Goal: Information Seeking & Learning: Get advice/opinions

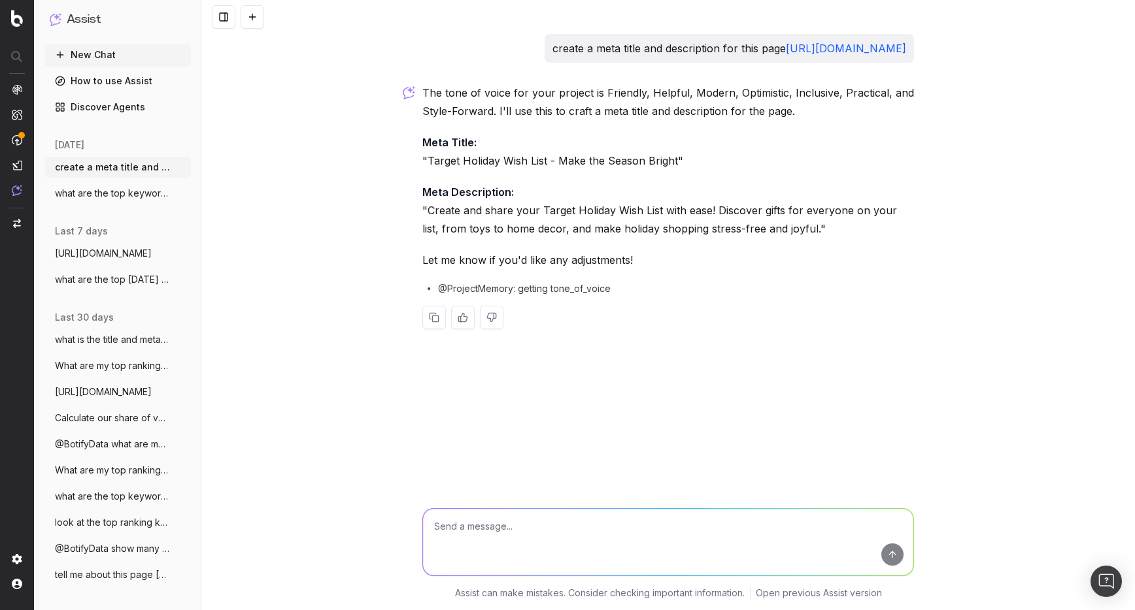
click at [497, 526] on textarea at bounding box center [668, 542] width 490 height 67
type textarea "what keywords are you targeting?"
click at [89, 106] on link "Discover Agents" at bounding box center [117, 107] width 146 height 21
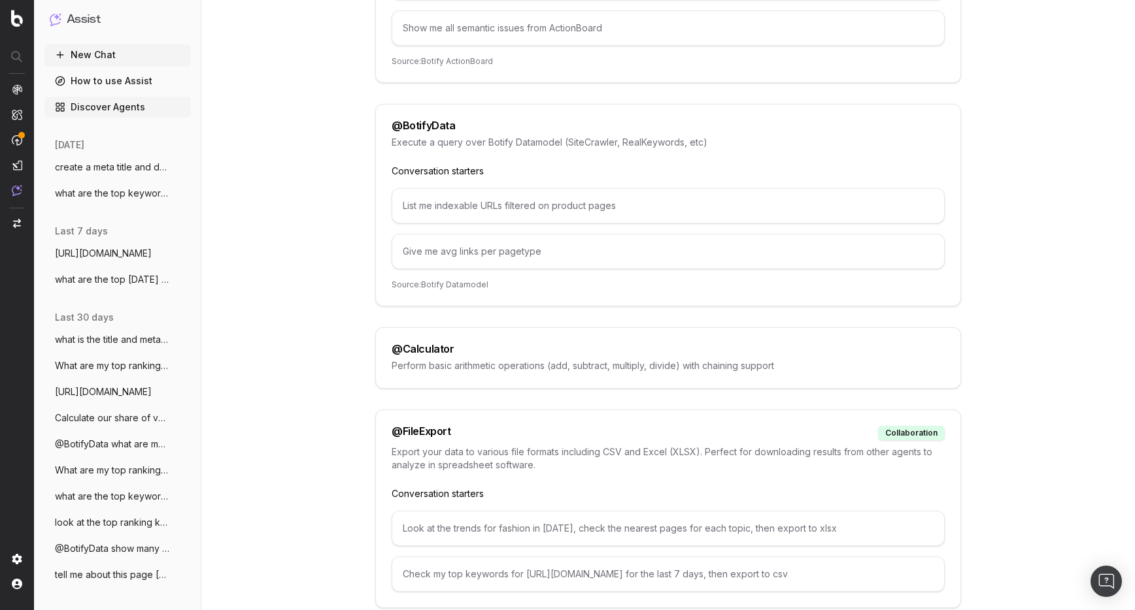
scroll to position [411, 0]
drag, startPoint x: 548, startPoint y: 250, endPoint x: 391, endPoint y: 244, distance: 156.3
click at [391, 245] on div "Give me avg links per pagetype" at bounding box center [667, 250] width 553 height 35
copy div "Give me avg links per pagetype"
drag, startPoint x: 452, startPoint y: 124, endPoint x: 377, endPoint y: 124, distance: 75.2
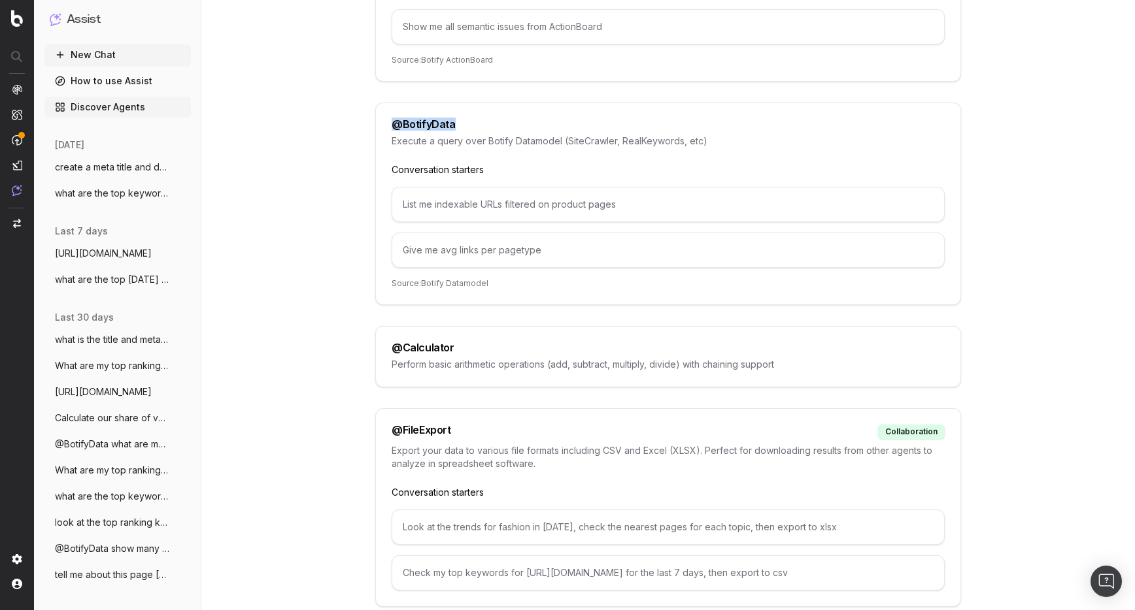
click at [377, 124] on div "@ BotifyData Execute a query over Botify Datamodel (SiteCrawler, RealKeywords, …" at bounding box center [668, 204] width 586 height 203
copy div "@ BotifyData"
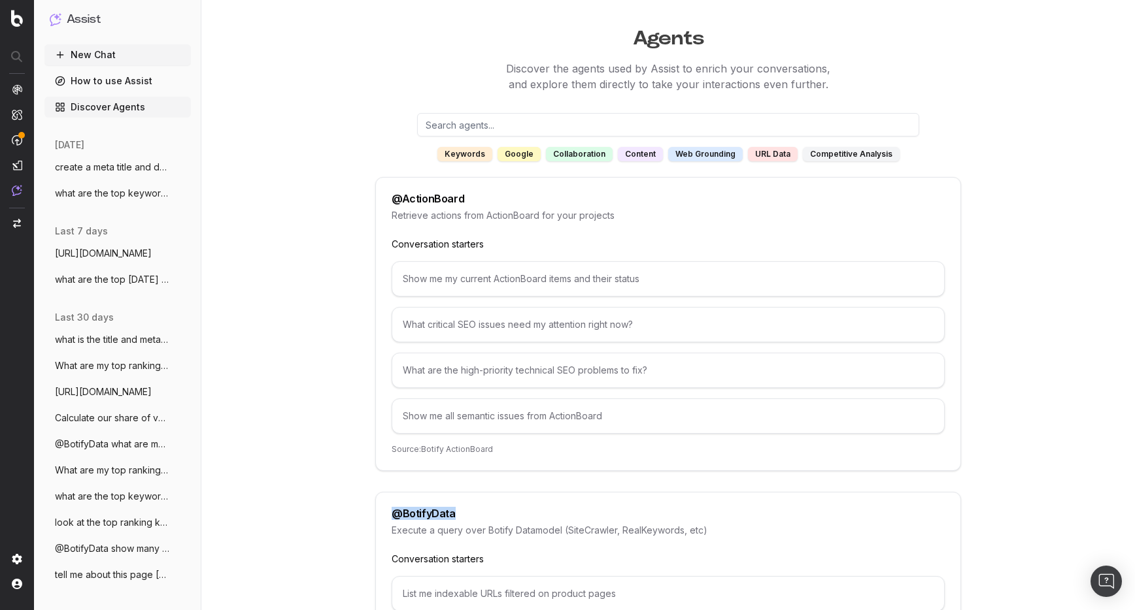
scroll to position [0, 0]
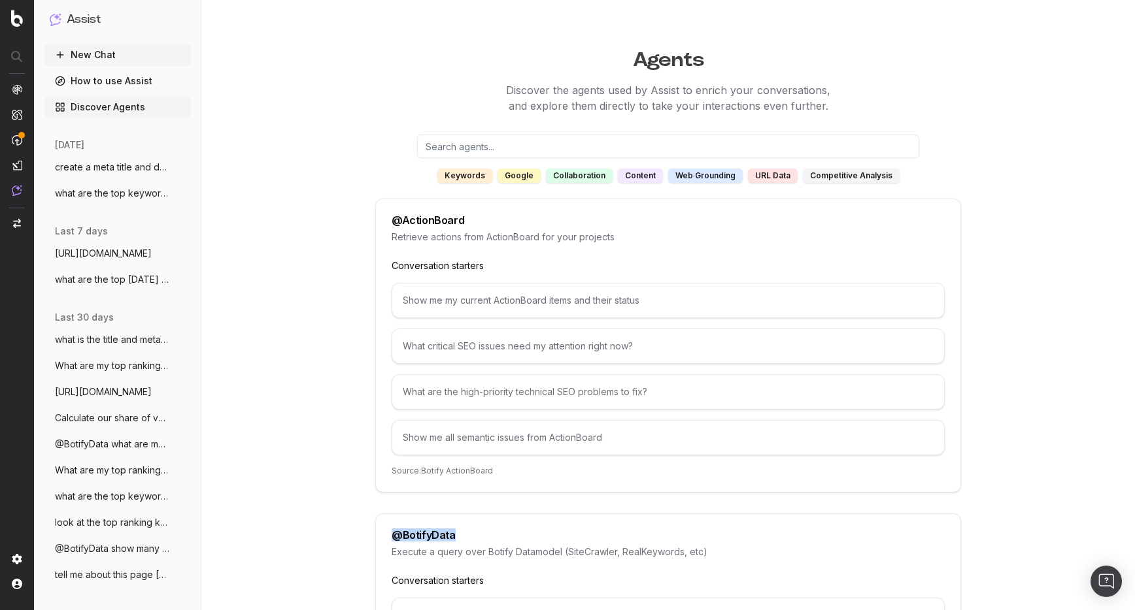
click at [84, 60] on button "New Chat" at bounding box center [117, 54] width 146 height 21
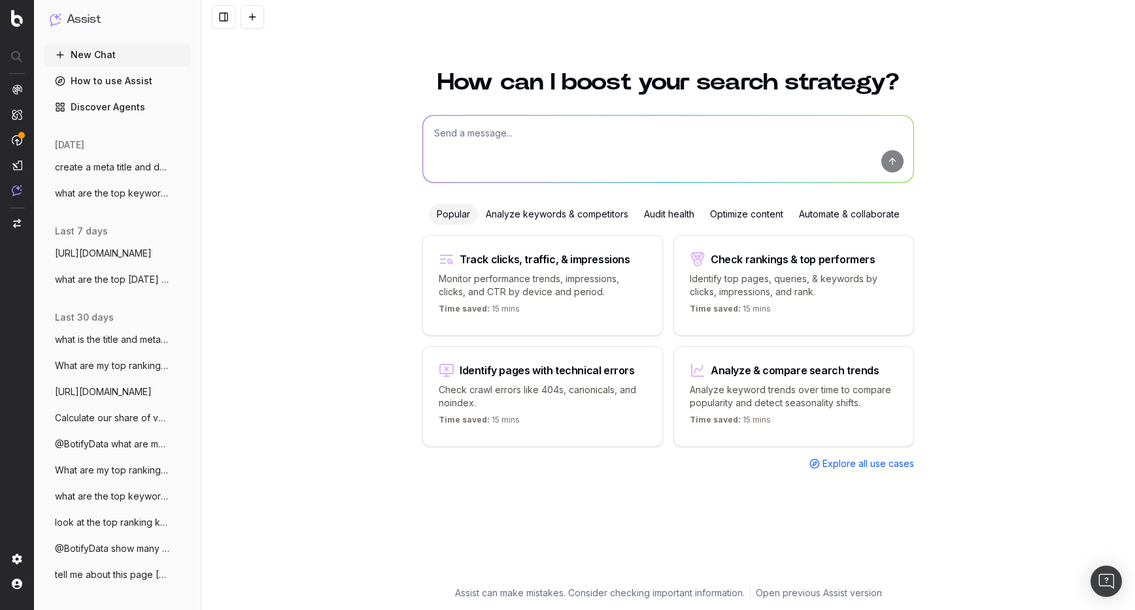
click at [465, 131] on textarea at bounding box center [668, 149] width 490 height 67
paste textarea "@BotifyData"
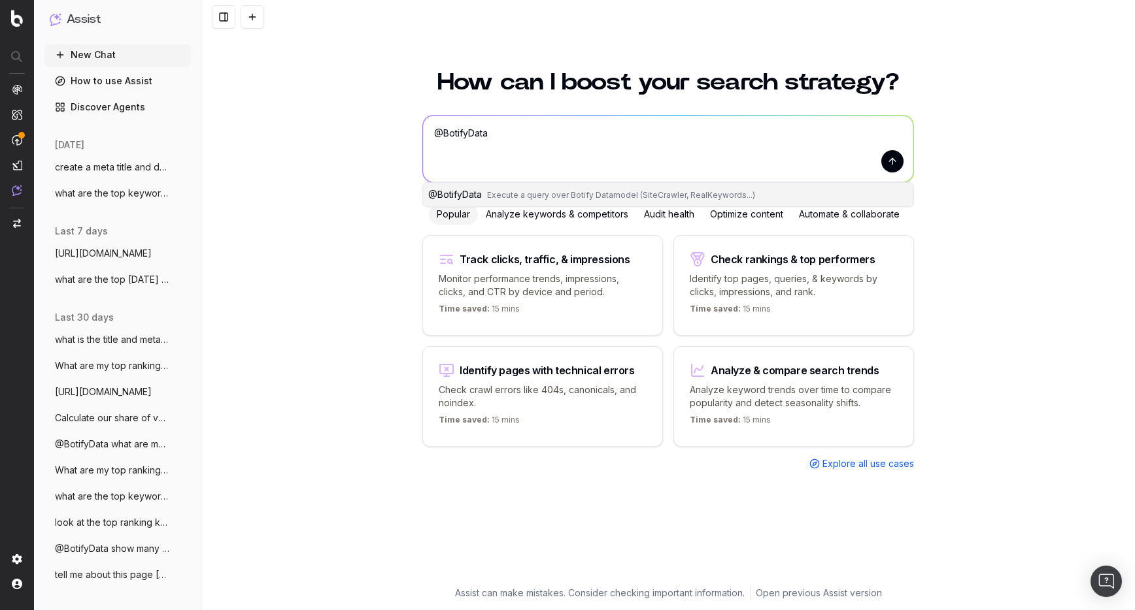
click at [501, 197] on span "Execute a query over Botify Datamodel (SiteCrawler, RealKeywords...)" at bounding box center [621, 195] width 268 height 10
click at [514, 136] on textarea "@BotifyData" at bounding box center [668, 149] width 490 height 67
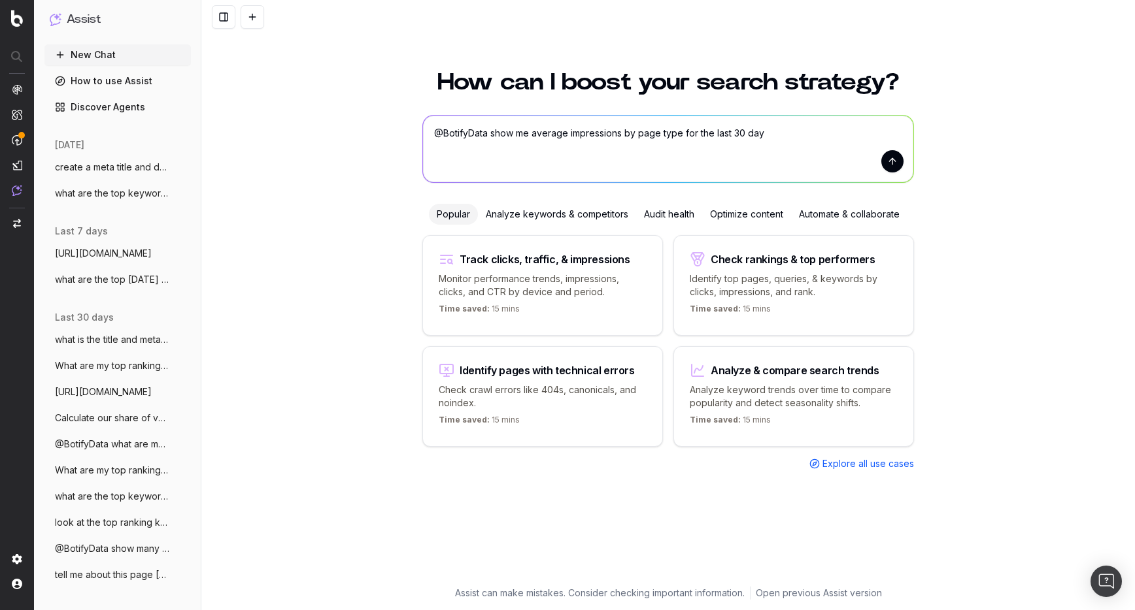
type textarea "@BotifyData show me average impressions by page type for the last 30 days"
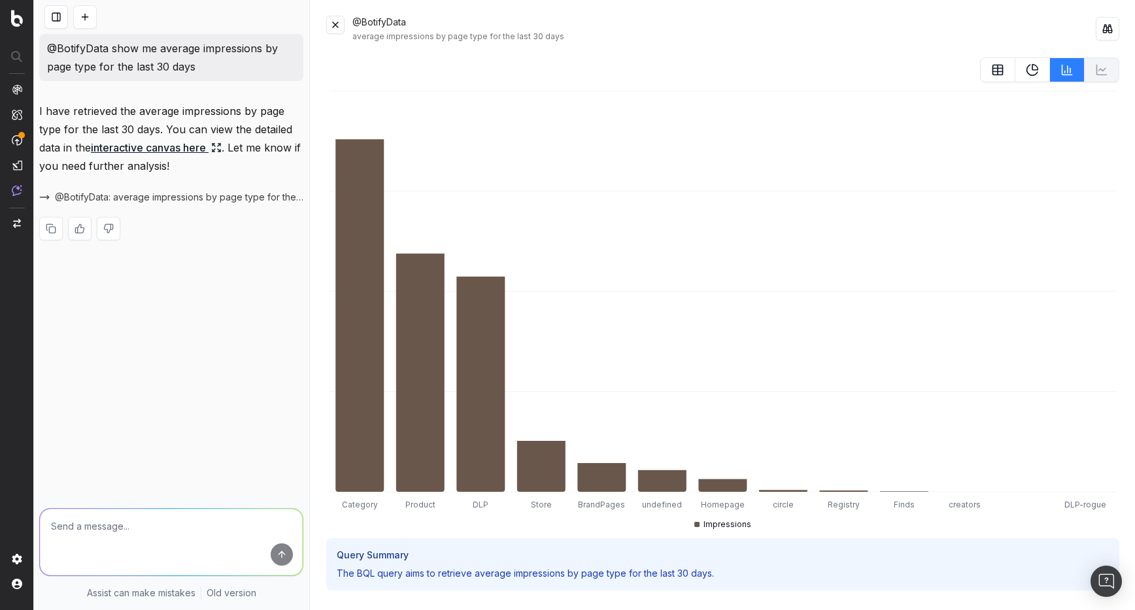
click at [187, 541] on textarea at bounding box center [171, 542] width 263 height 67
click at [260, 490] on div "@BotifyData show me average impressions by page type for the last 30 days I hav…" at bounding box center [171, 305] width 275 height 610
click at [190, 520] on textarea "can you tell me what" at bounding box center [171, 542] width 263 height 67
drag, startPoint x: 86, startPoint y: 526, endPoint x: -32, endPoint y: 518, distance: 117.9
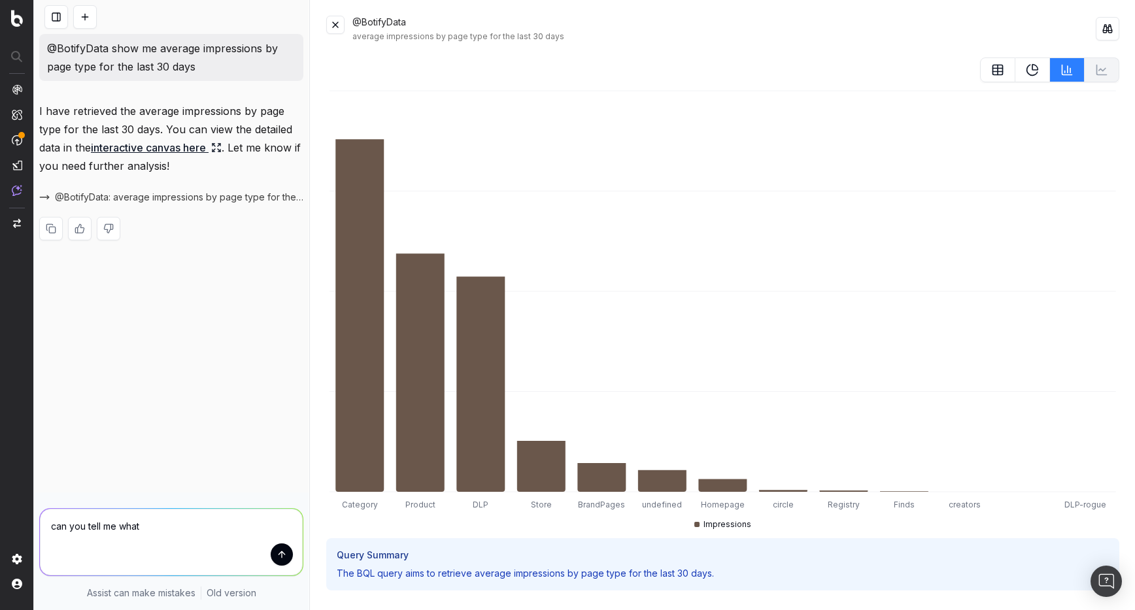
click at [0, 518] on html "Assist New Chat How to use Assist Discover Agents [DATE] @BotifyData show me av…" at bounding box center [567, 305] width 1135 height 610
paste textarea "@BotifyData"
type textarea "@BotifyData show me the top pages over the last month that have driven visits t…"
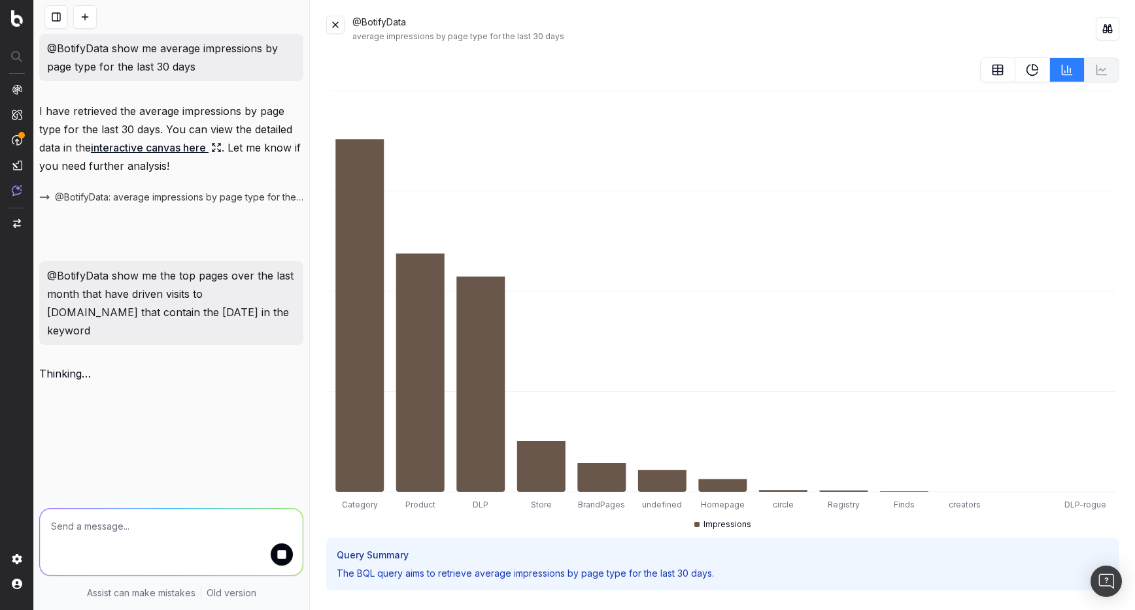
click at [1017, 78] on button at bounding box center [1032, 70] width 35 height 25
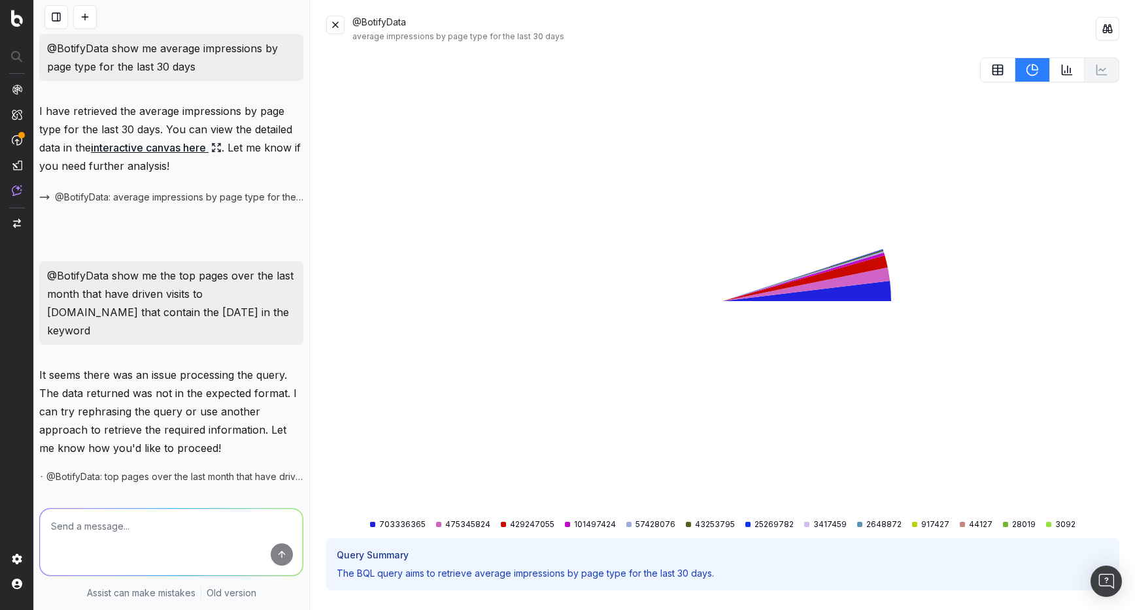
click at [999, 74] on icon at bounding box center [997, 69] width 13 height 13
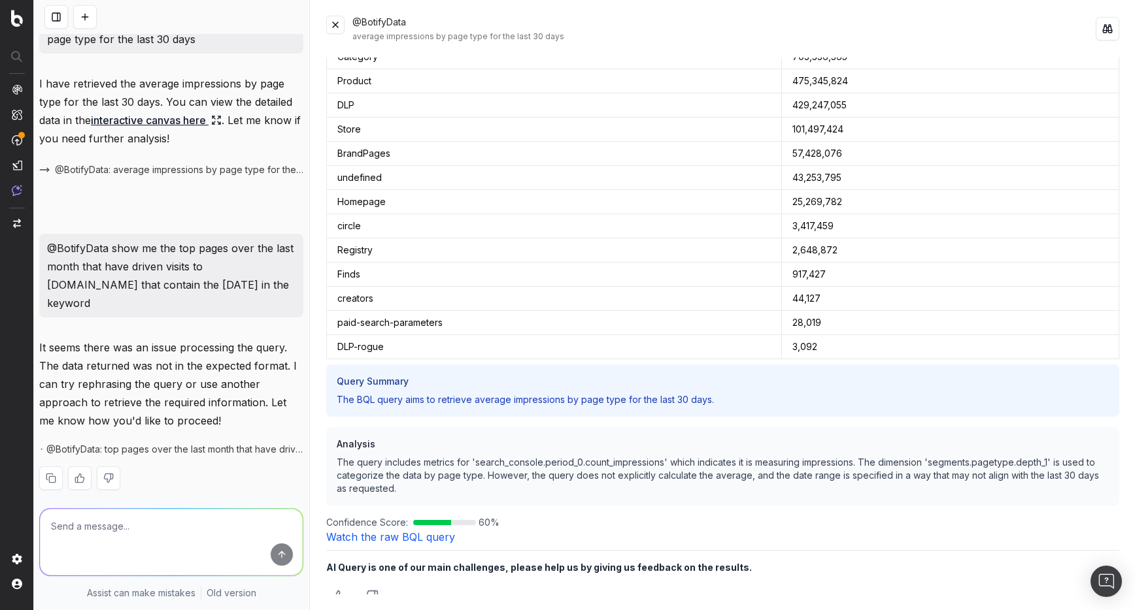
scroll to position [92, 0]
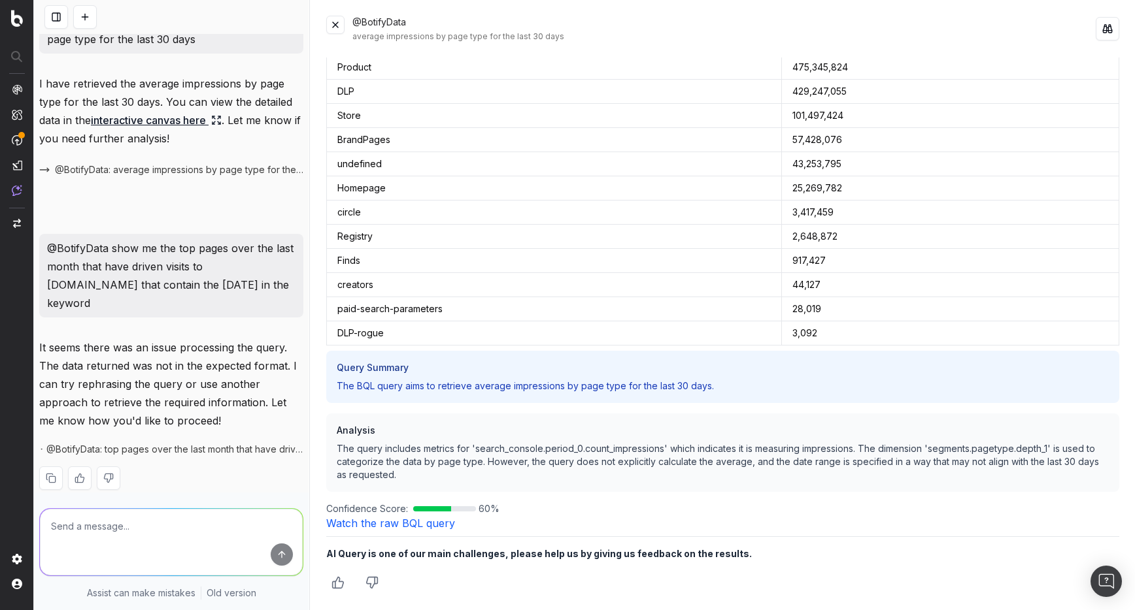
click at [422, 525] on link "Watch the raw BQL query" at bounding box center [390, 523] width 129 height 13
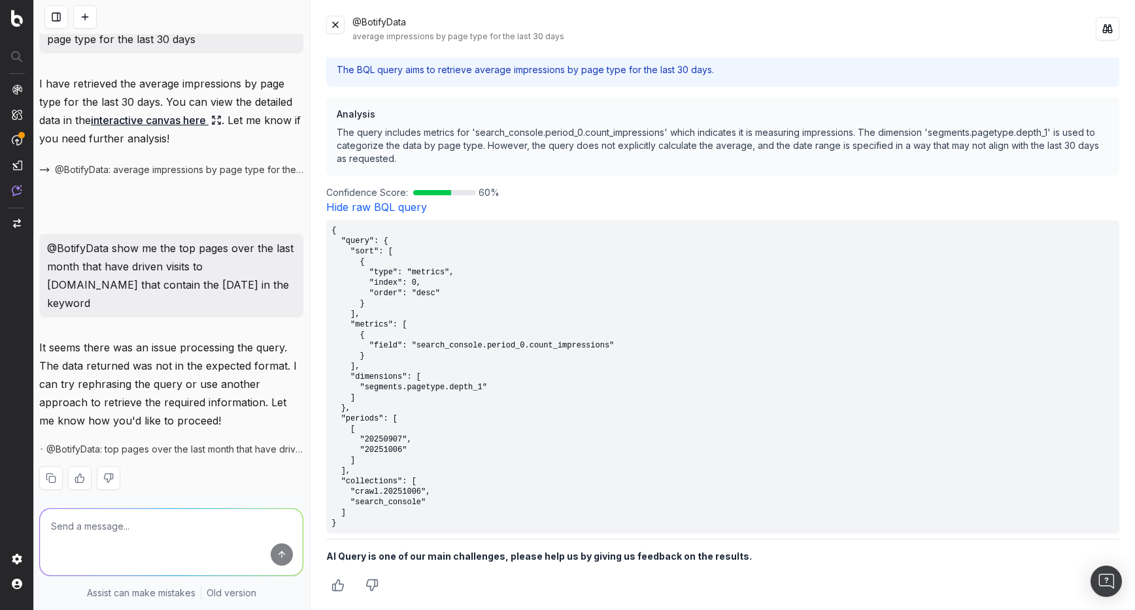
scroll to position [410, 0]
click at [333, 580] on icon "Thumbs up" at bounding box center [337, 582] width 13 height 13
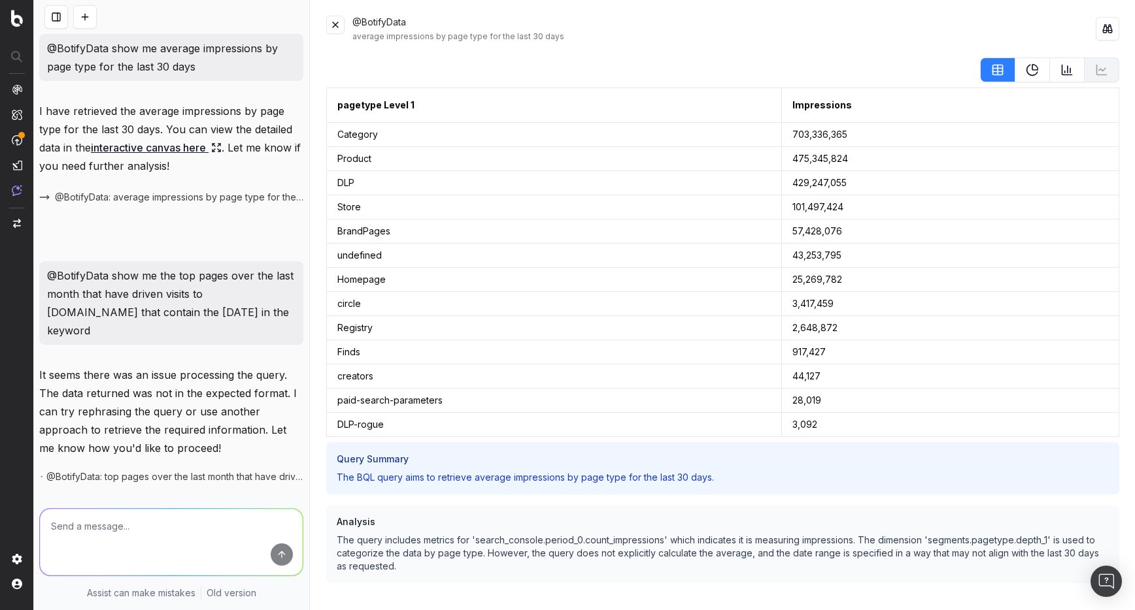
scroll to position [27, 0]
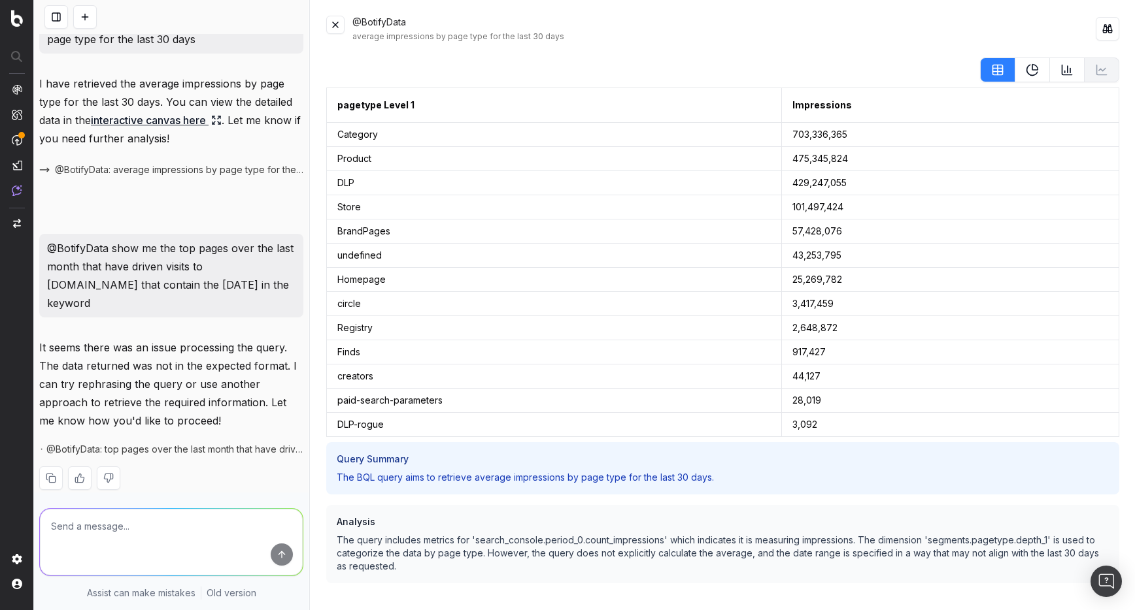
click at [213, 531] on textarea at bounding box center [171, 542] width 263 height 67
click at [212, 443] on span "@BotifyData: top pages over the last month that have driven visits to [DOMAIN_N…" at bounding box center [174, 449] width 257 height 13
click at [187, 539] on textarea at bounding box center [171, 542] width 263 height 67
type textarea "revise my query"
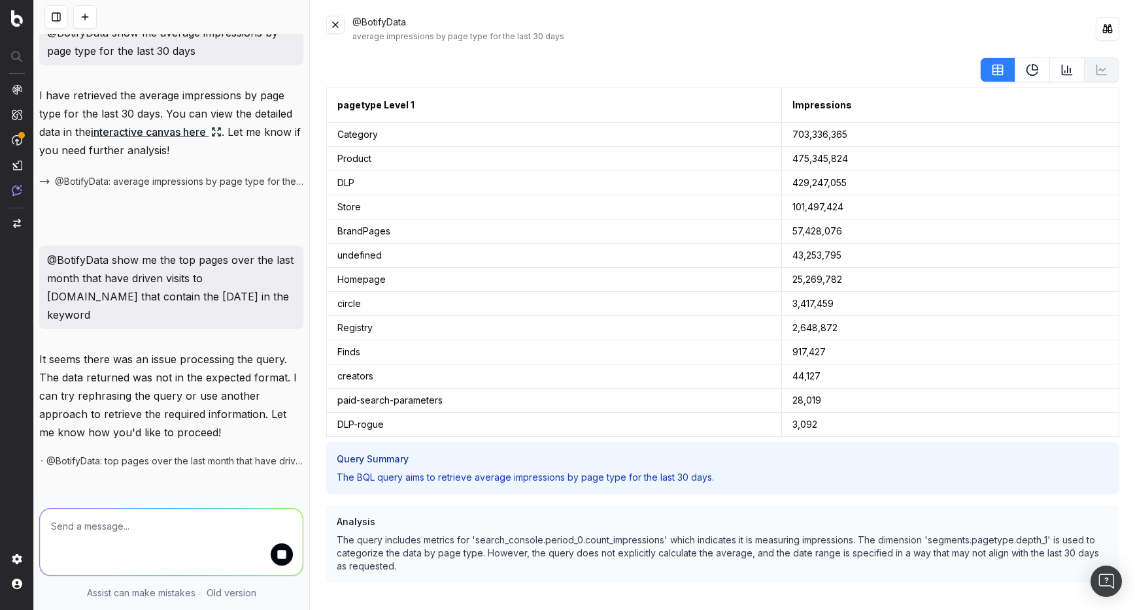
scroll to position [7, 0]
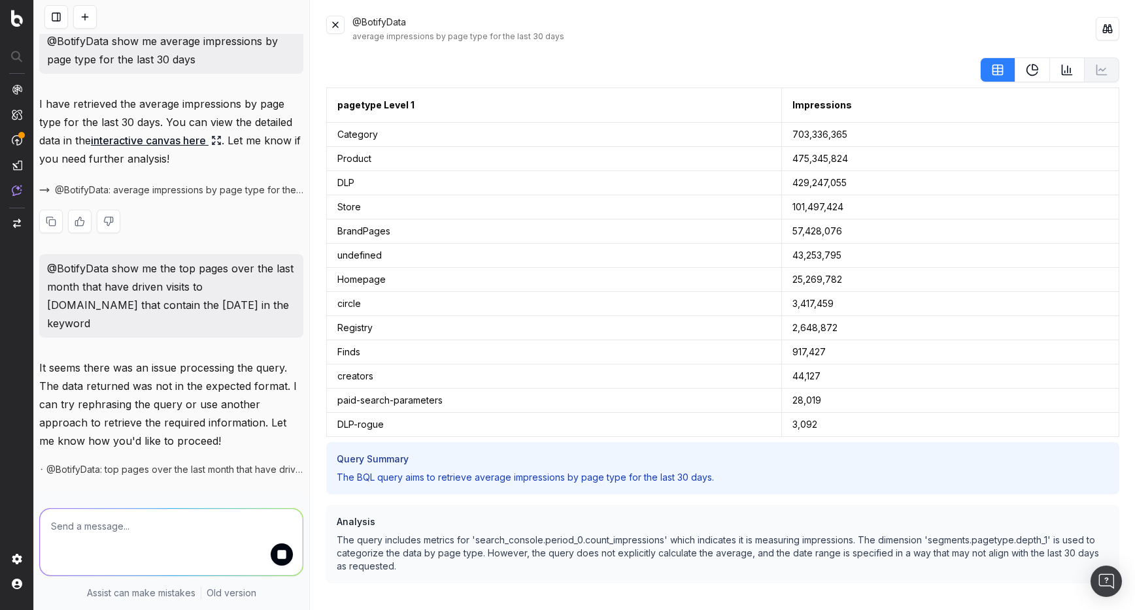
click at [184, 142] on link "interactive canvas here" at bounding box center [156, 140] width 131 height 18
click at [1109, 22] on icon "Notifications (F8)" at bounding box center [1113, 21] width 10 height 10
click at [1022, 73] on button at bounding box center [1032, 70] width 35 height 25
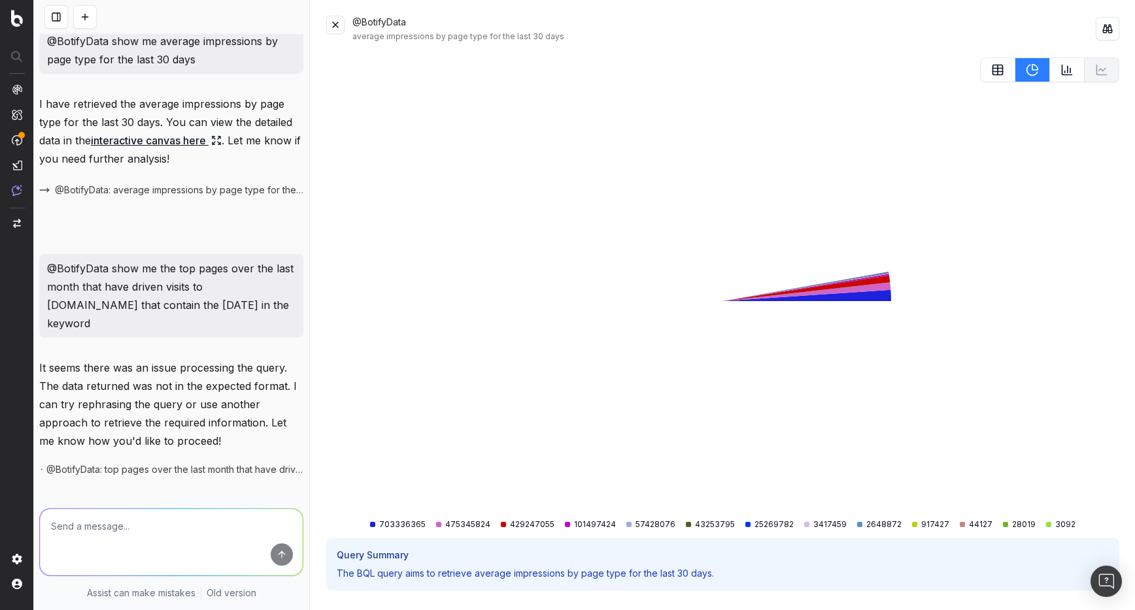
click at [1060, 72] on icon at bounding box center [1066, 69] width 13 height 13
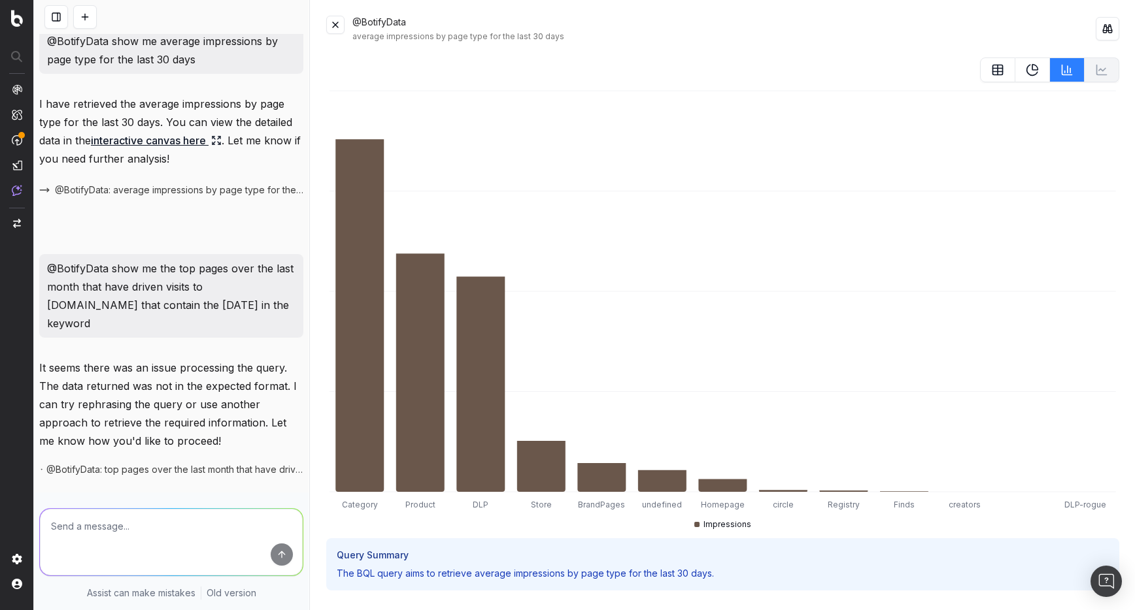
click at [1030, 73] on icon at bounding box center [1031, 69] width 13 height 13
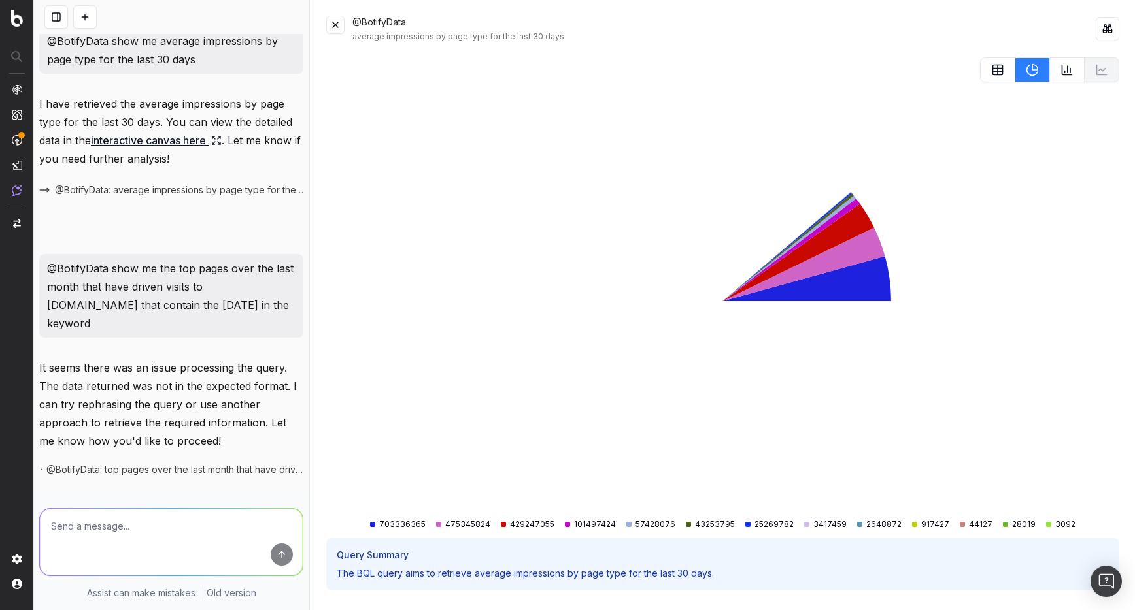
click at [993, 73] on icon at bounding box center [997, 69] width 13 height 13
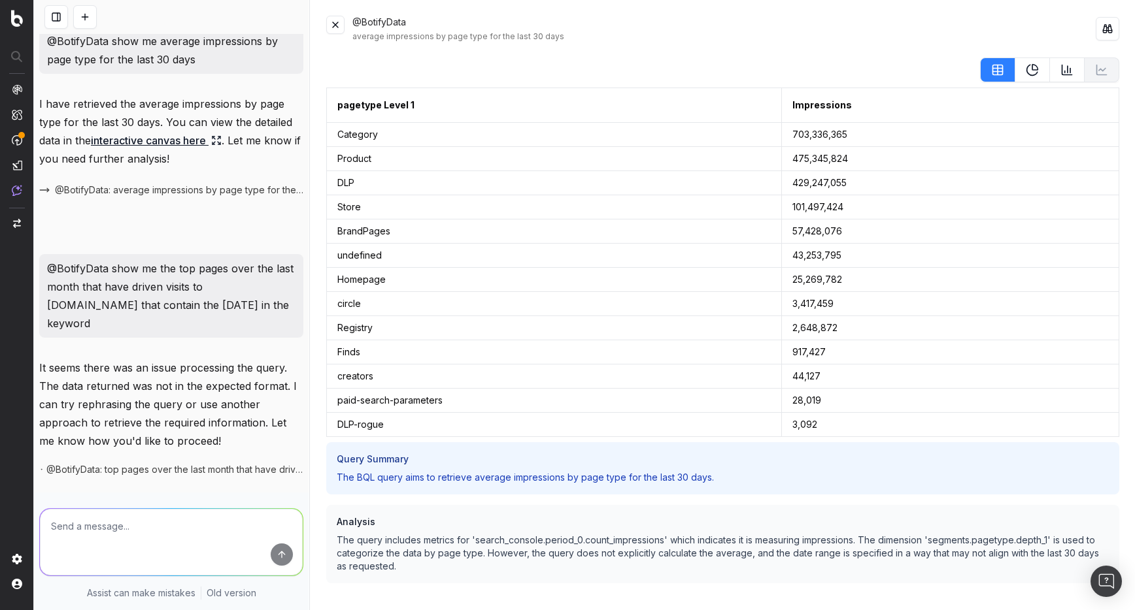
scroll to position [1, 0]
click at [1069, 69] on icon at bounding box center [1066, 68] width 13 height 13
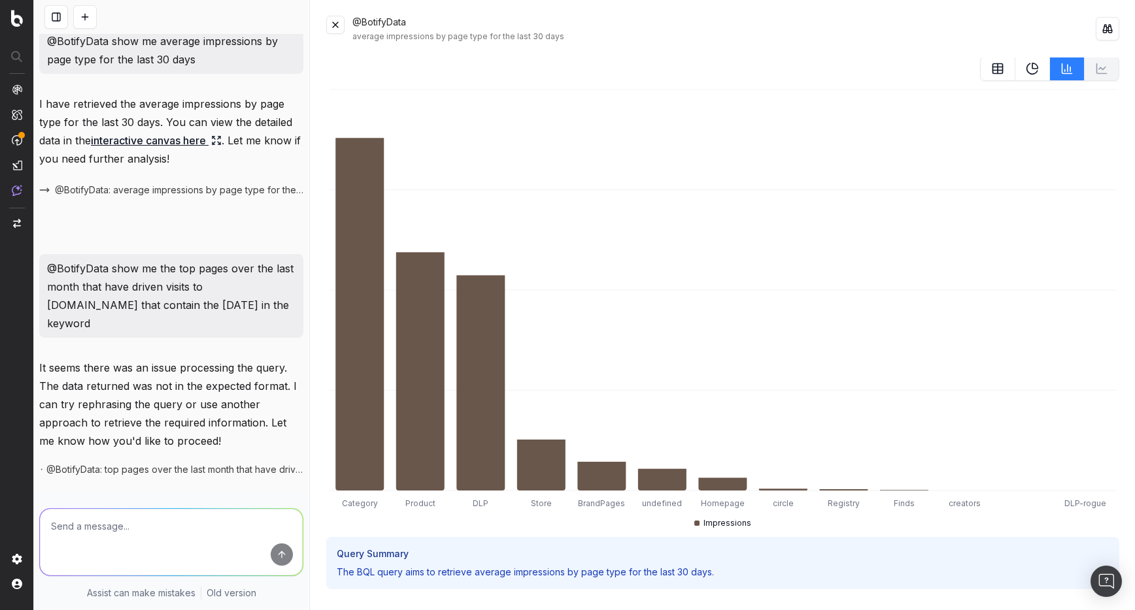
click at [1027, 69] on icon at bounding box center [1031, 68] width 13 height 13
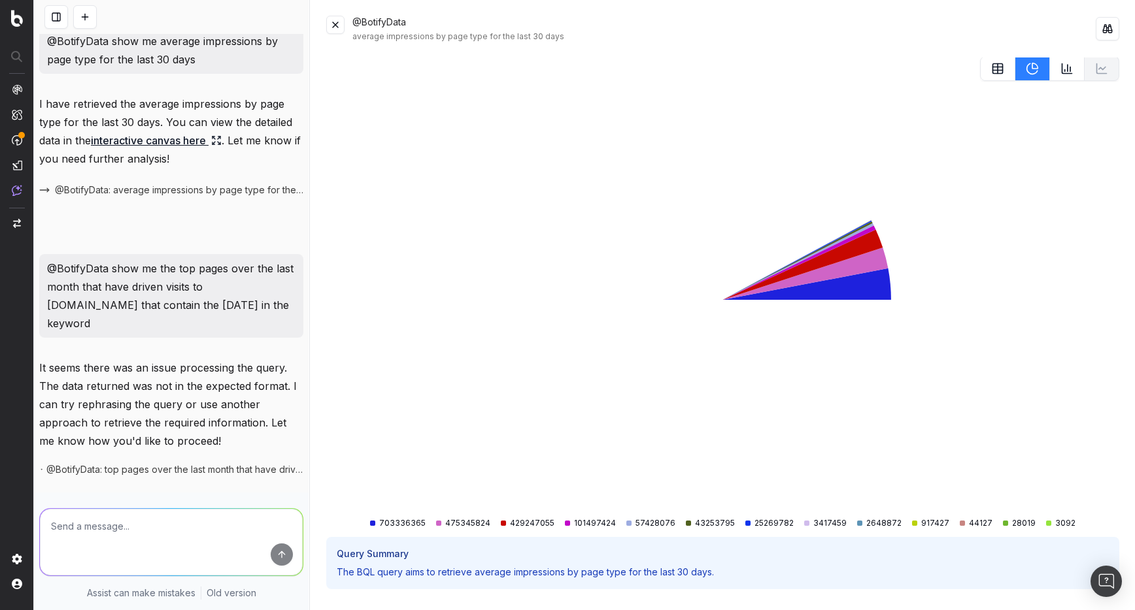
click at [991, 69] on icon at bounding box center [997, 68] width 13 height 13
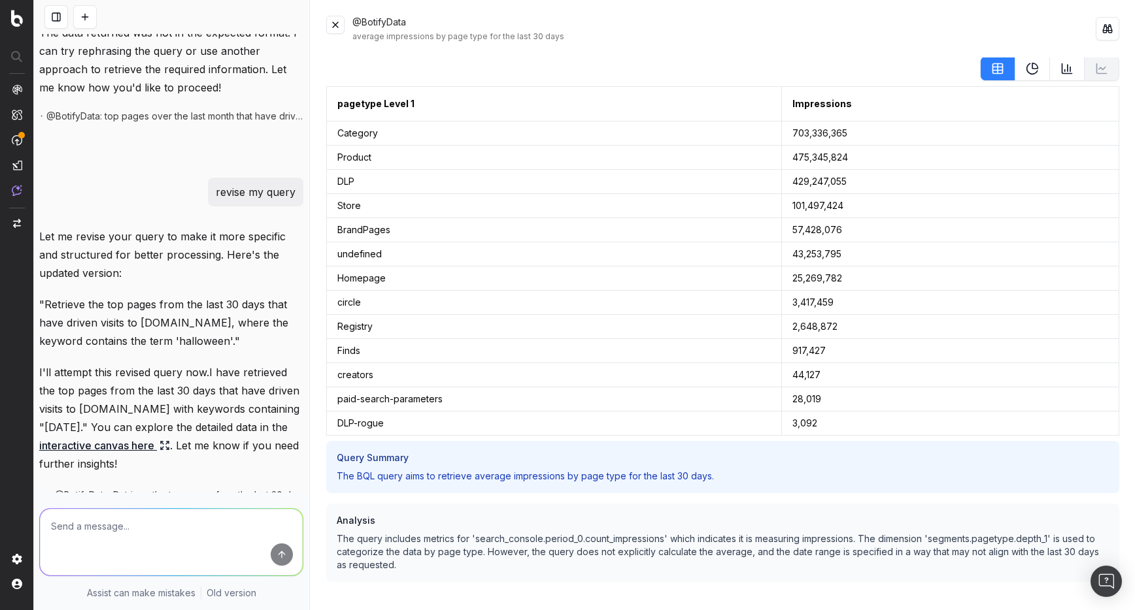
scroll to position [409, 0]
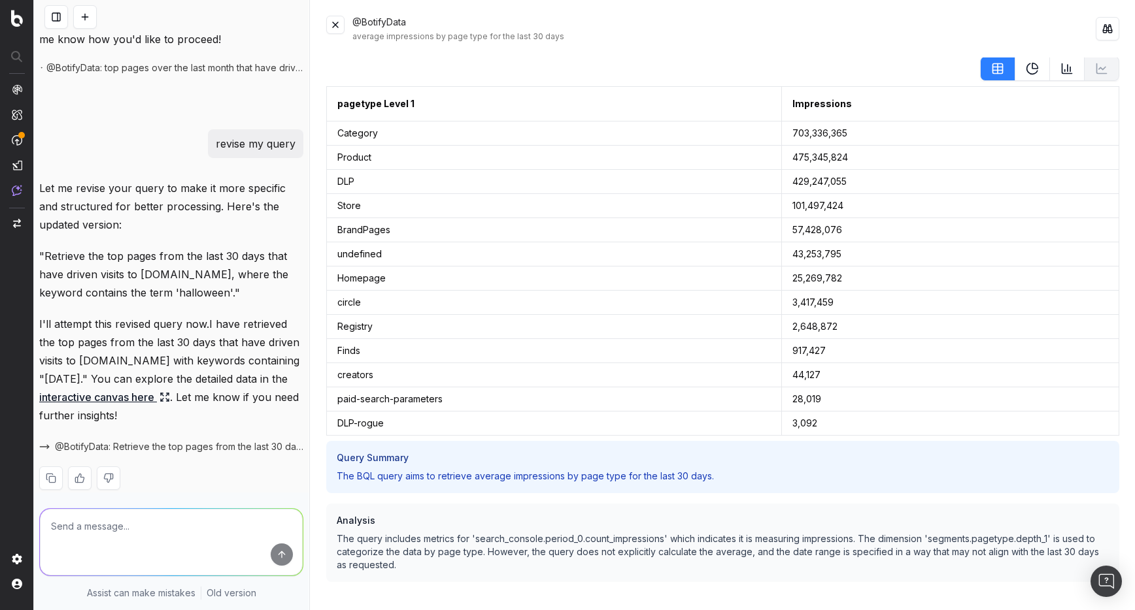
click at [140, 388] on link "interactive canvas here" at bounding box center [104, 397] width 131 height 18
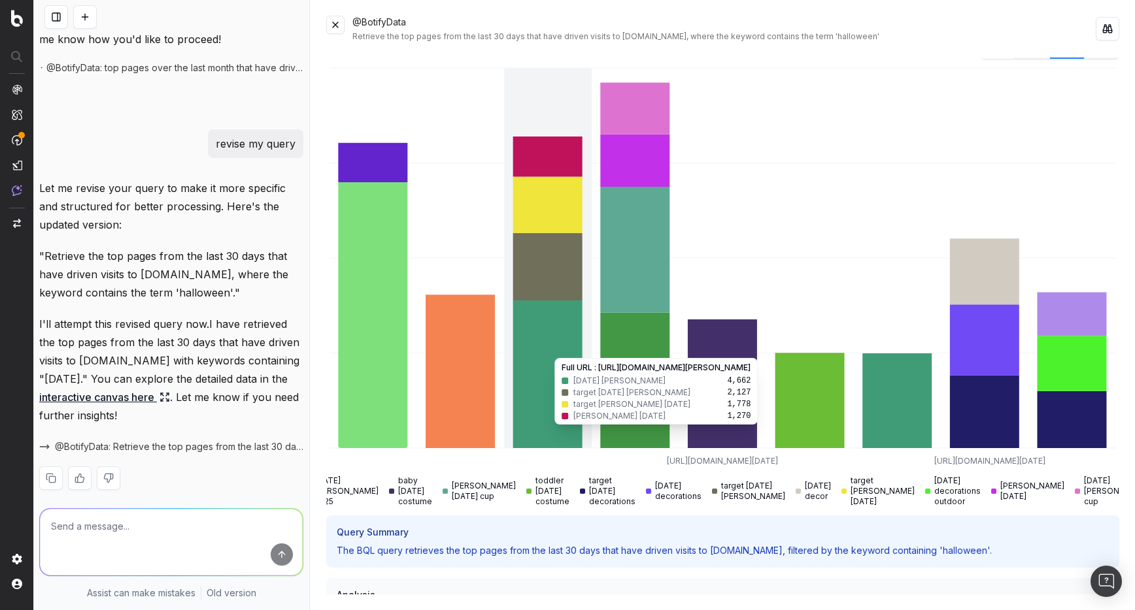
scroll to position [24, 0]
